Goal: Information Seeking & Learning: Learn about a topic

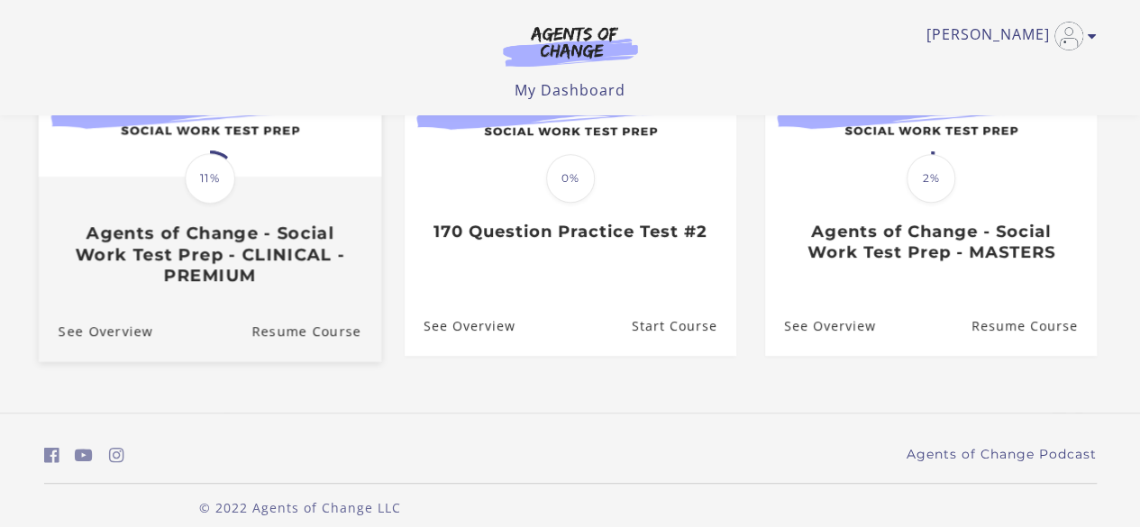
click at [273, 204] on div "Translation missing: en.liquid.partials.dashboard_course_card.progress_descript…" at bounding box center [209, 231] width 343 height 107
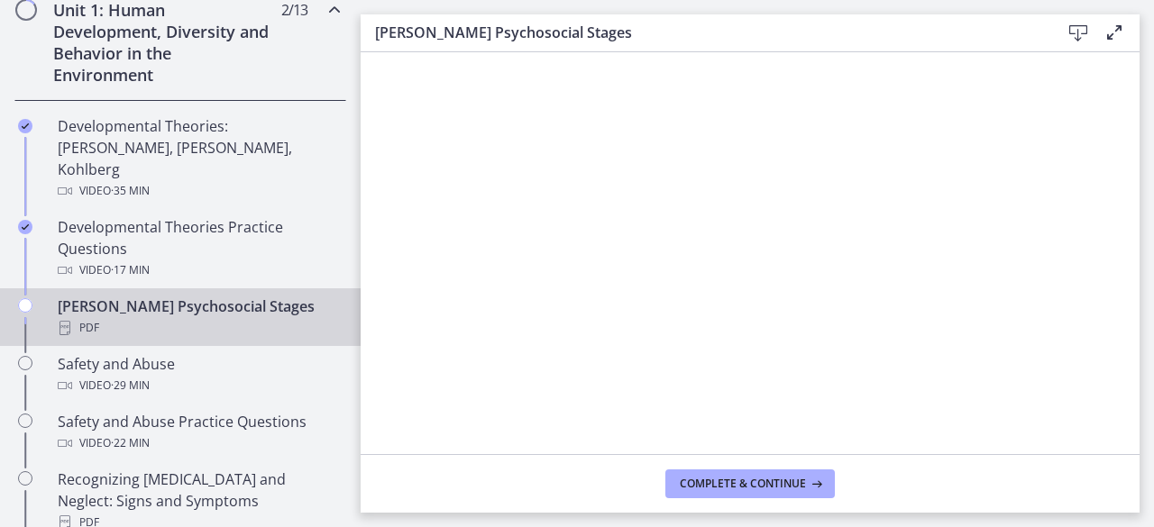
scroll to position [608, 0]
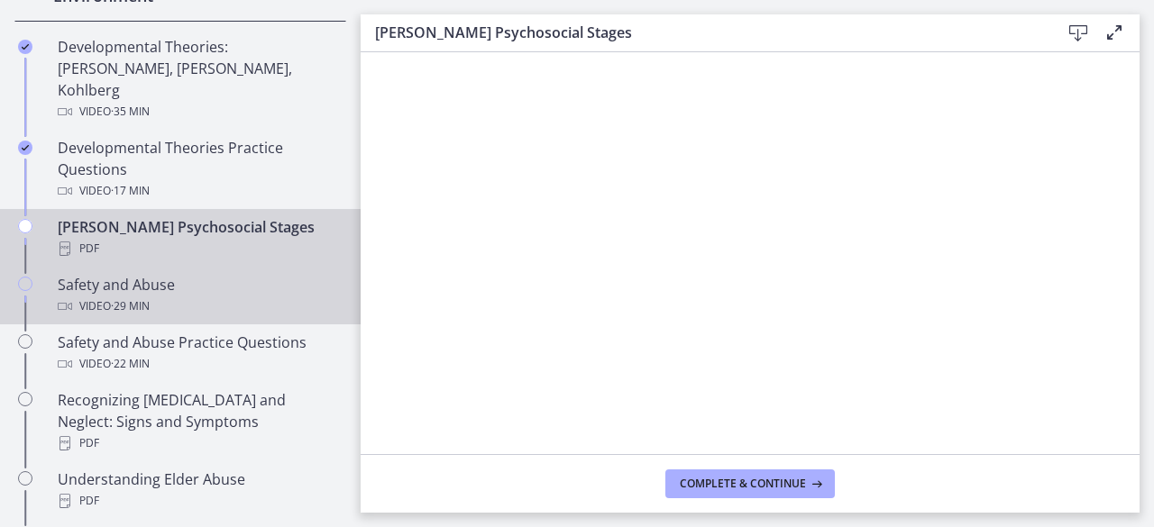
click at [219, 274] on div "Safety and Abuse Video · 29 min" at bounding box center [198, 295] width 281 height 43
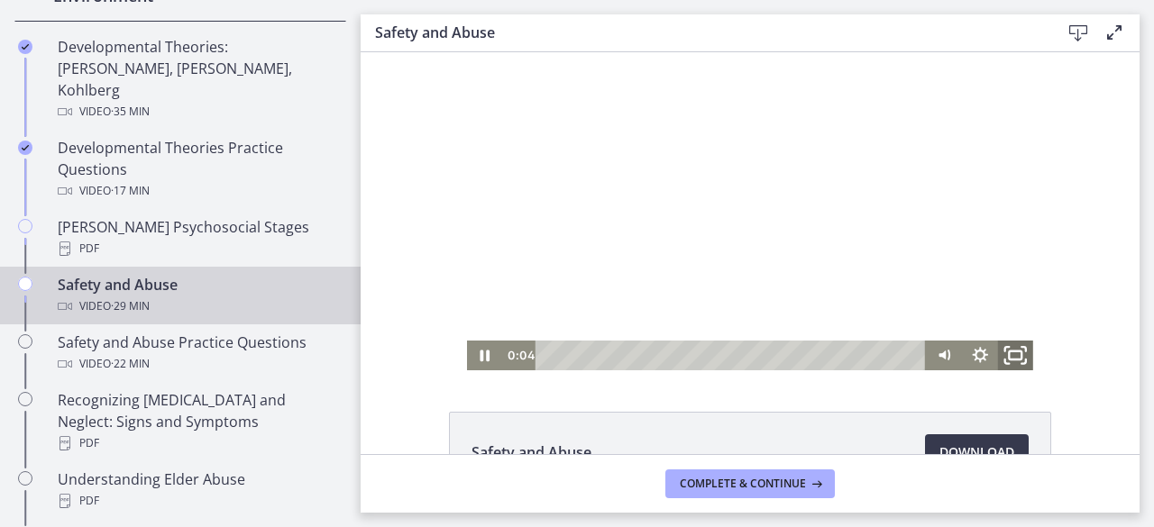
click at [1000, 352] on icon "Fullscreen" at bounding box center [1015, 356] width 42 height 36
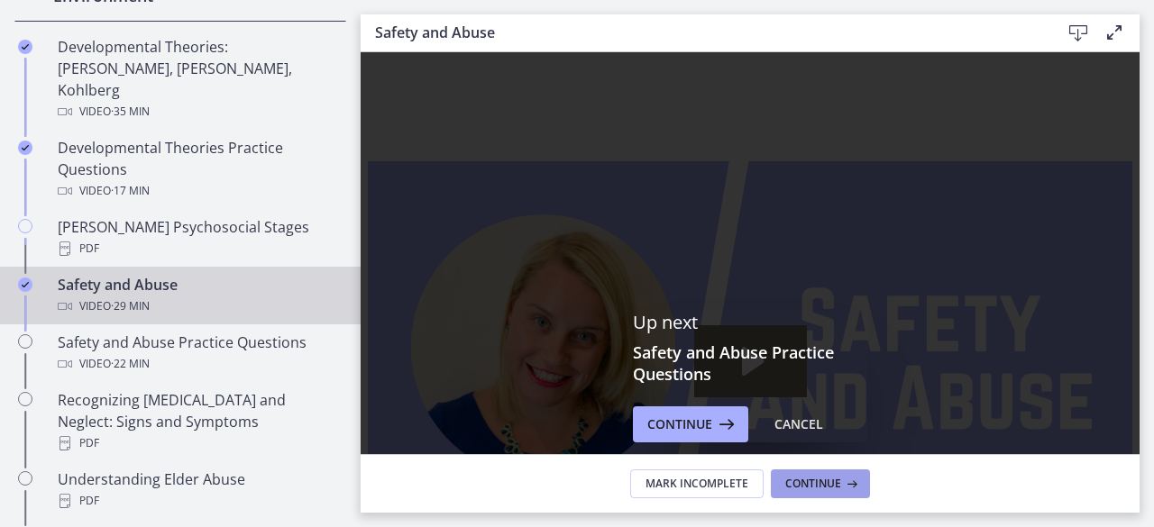
click at [832, 479] on span "Continue" at bounding box center [813, 484] width 56 height 14
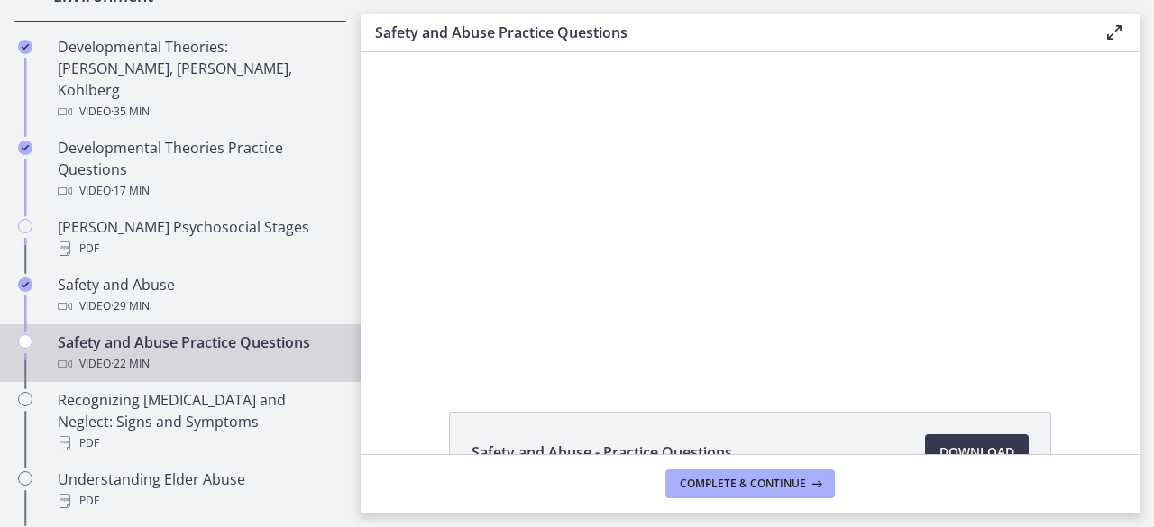
click at [577, 425] on li "Safety and Abuse - Practice Questions Download Opens in a new window" at bounding box center [750, 452] width 602 height 81
click at [466, 366] on div "3:09" at bounding box center [714, 355] width 496 height 31
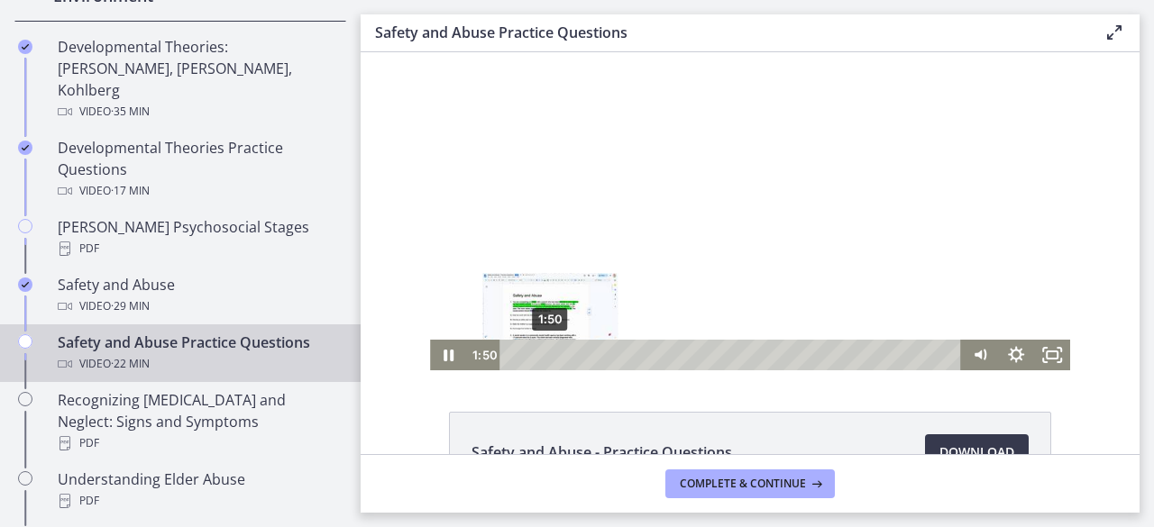
click at [544, 358] on div "1:50" at bounding box center [733, 355] width 440 height 31
